Goal: Check status: Check status

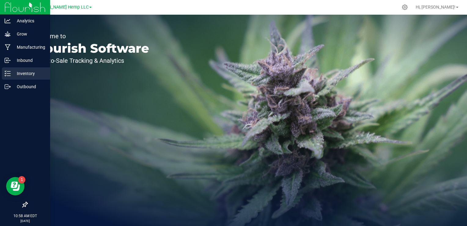
click at [10, 75] on icon at bounding box center [8, 73] width 6 height 6
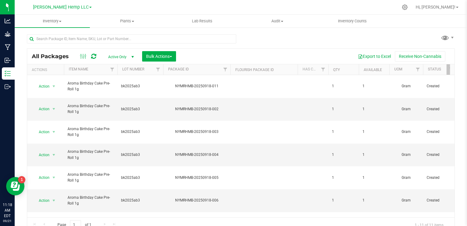
click at [79, 10] on div "Morris Hemp LLC" at bounding box center [62, 6] width 59 height 7
click at [76, 4] on link "Morris Hemp LLC" at bounding box center [62, 7] width 59 height 6
click at [58, 30] on link "[PERSON_NAME] Hemp Retail" at bounding box center [62, 30] width 89 height 8
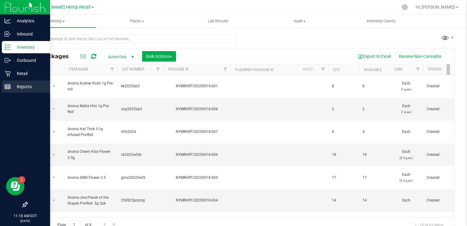
click at [7, 85] on icon at bounding box center [8, 86] width 6 height 6
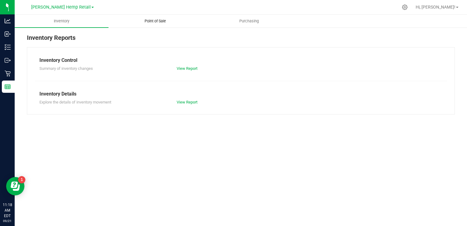
click at [159, 23] on span "Point of Sale" at bounding box center [155, 21] width 38 height 6
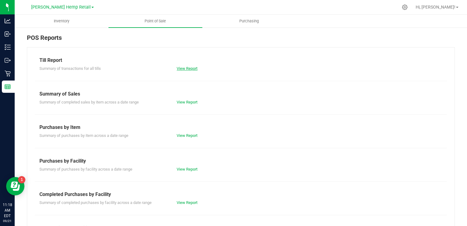
click at [185, 70] on link "View Report" at bounding box center [187, 68] width 21 height 5
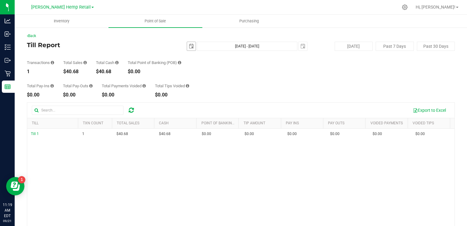
click at [187, 47] on span "select" at bounding box center [191, 46] width 9 height 9
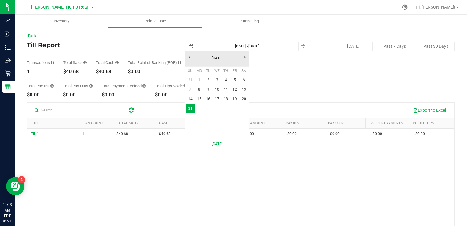
scroll to position [0, 15]
click at [201, 91] on link "8" at bounding box center [199, 89] width 9 height 9
type input "2025-09-08"
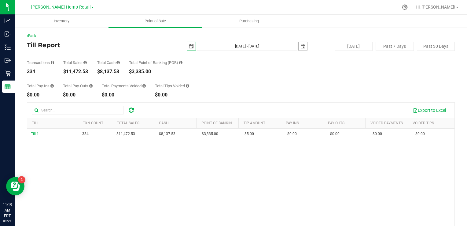
click at [301, 46] on span "select" at bounding box center [303, 46] width 5 height 5
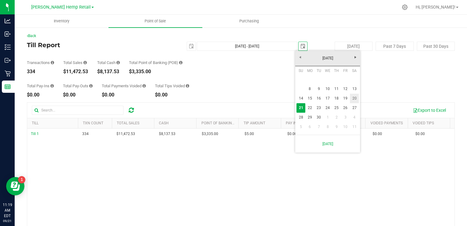
click at [356, 96] on link "20" at bounding box center [354, 98] width 9 height 9
type input "Sep 8, 2025 - Sep 20, 2025"
type input "2025-09-20"
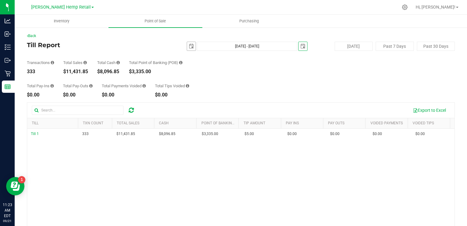
click at [189, 47] on span "select" at bounding box center [191, 46] width 5 height 5
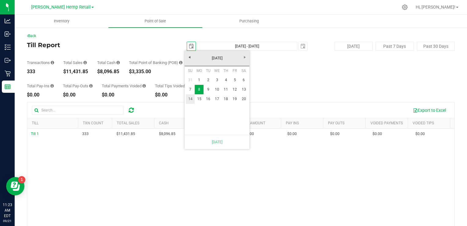
click at [192, 100] on link "14" at bounding box center [190, 98] width 9 height 9
type input "Sep 14, 2025 - Sep 20, 2025"
type input "2025-09-14"
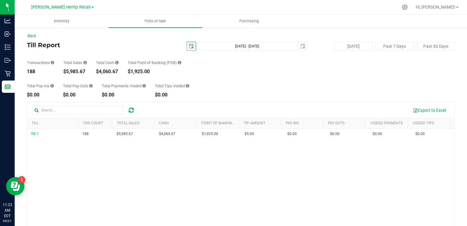
click at [189, 47] on span "select" at bounding box center [191, 46] width 5 height 5
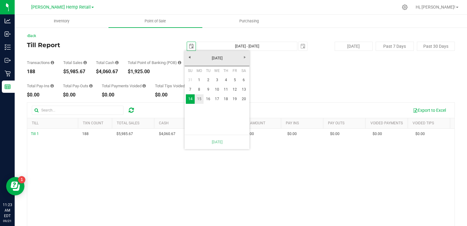
click at [199, 98] on link "15" at bounding box center [199, 98] width 9 height 9
type input "Sep 15, 2025 - Sep 20, 2025"
type input "2025-09-15"
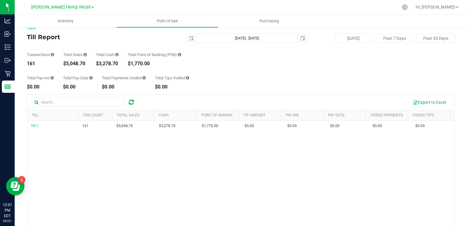
scroll to position [9, 0]
click at [191, 38] on span "select" at bounding box center [191, 37] width 5 height 5
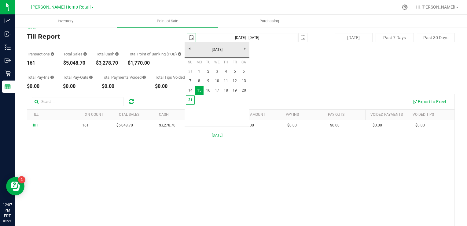
scroll to position [0, 15]
click at [188, 101] on link "21" at bounding box center [190, 99] width 9 height 9
type input "[DATE]"
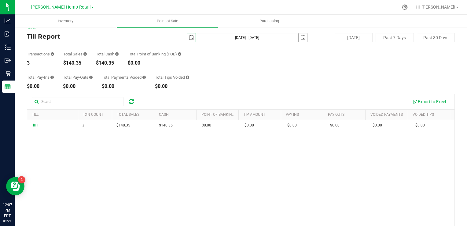
click at [300, 35] on span "select" at bounding box center [303, 37] width 9 height 9
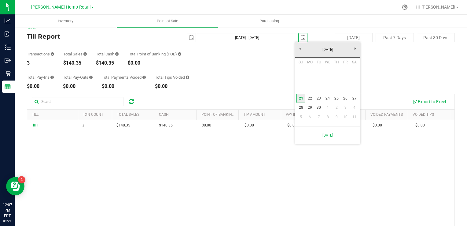
click at [302, 96] on link "21" at bounding box center [301, 98] width 9 height 9
type input "[DATE] - [DATE]"
type input "[DATE]"
